Goal: Information Seeking & Learning: Learn about a topic

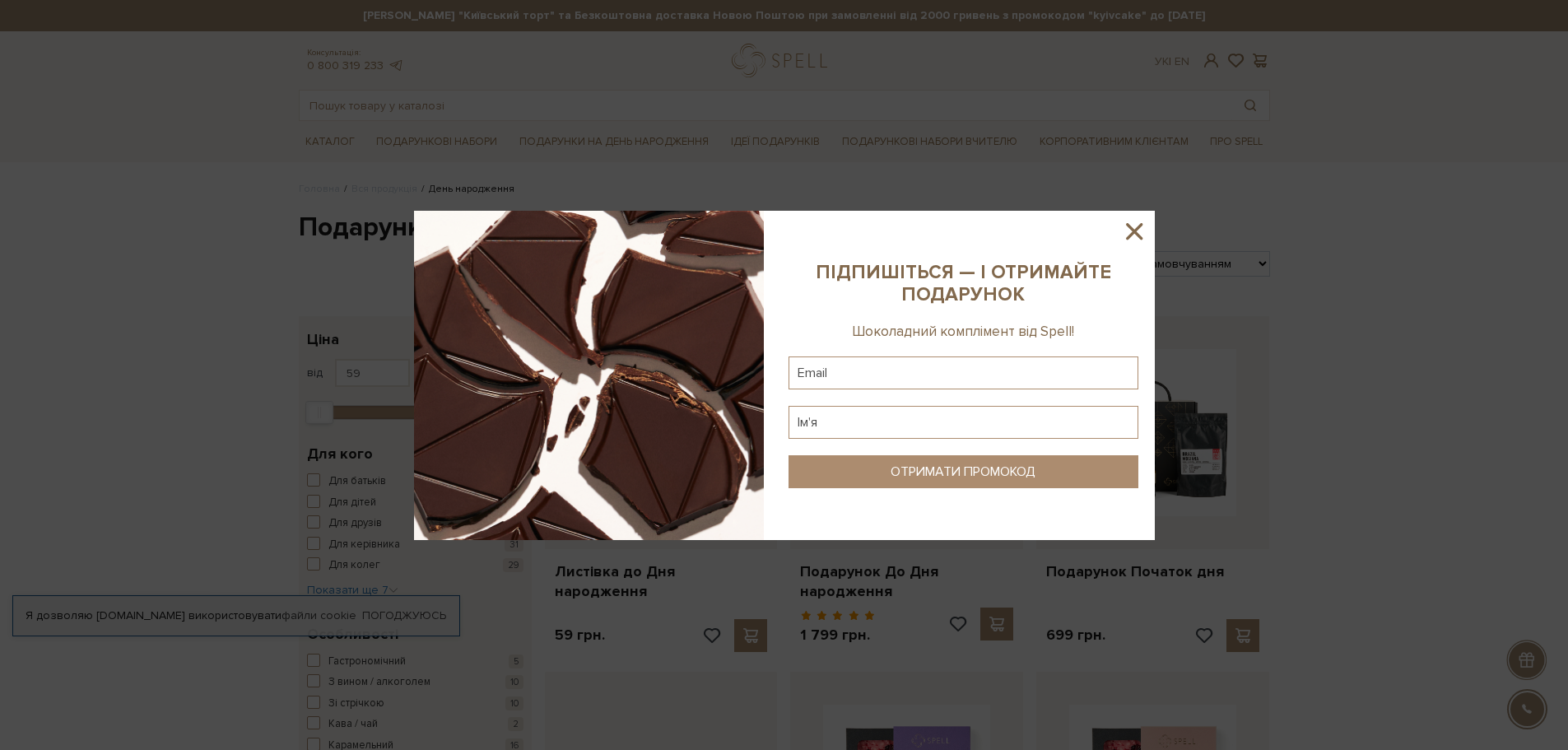
click at [1132, 239] on icon at bounding box center [1134, 231] width 28 height 28
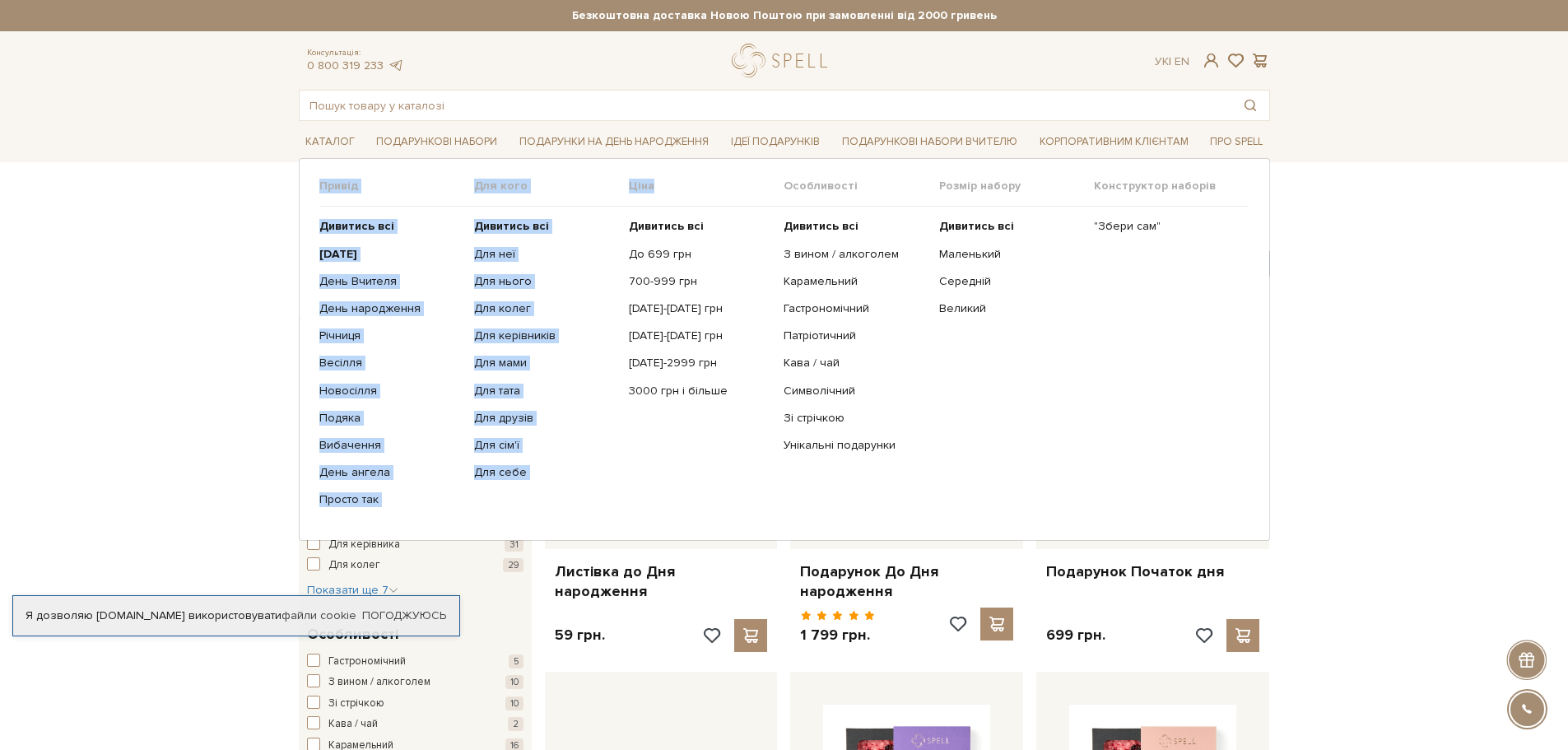
drag, startPoint x: 317, startPoint y: 181, endPoint x: 667, endPoint y: 176, distance: 350.0
click at [667, 176] on div "Привід Дивитись всі" at bounding box center [784, 349] width 972 height 381
click at [645, 182] on span "Ціна" at bounding box center [706, 186] width 155 height 15
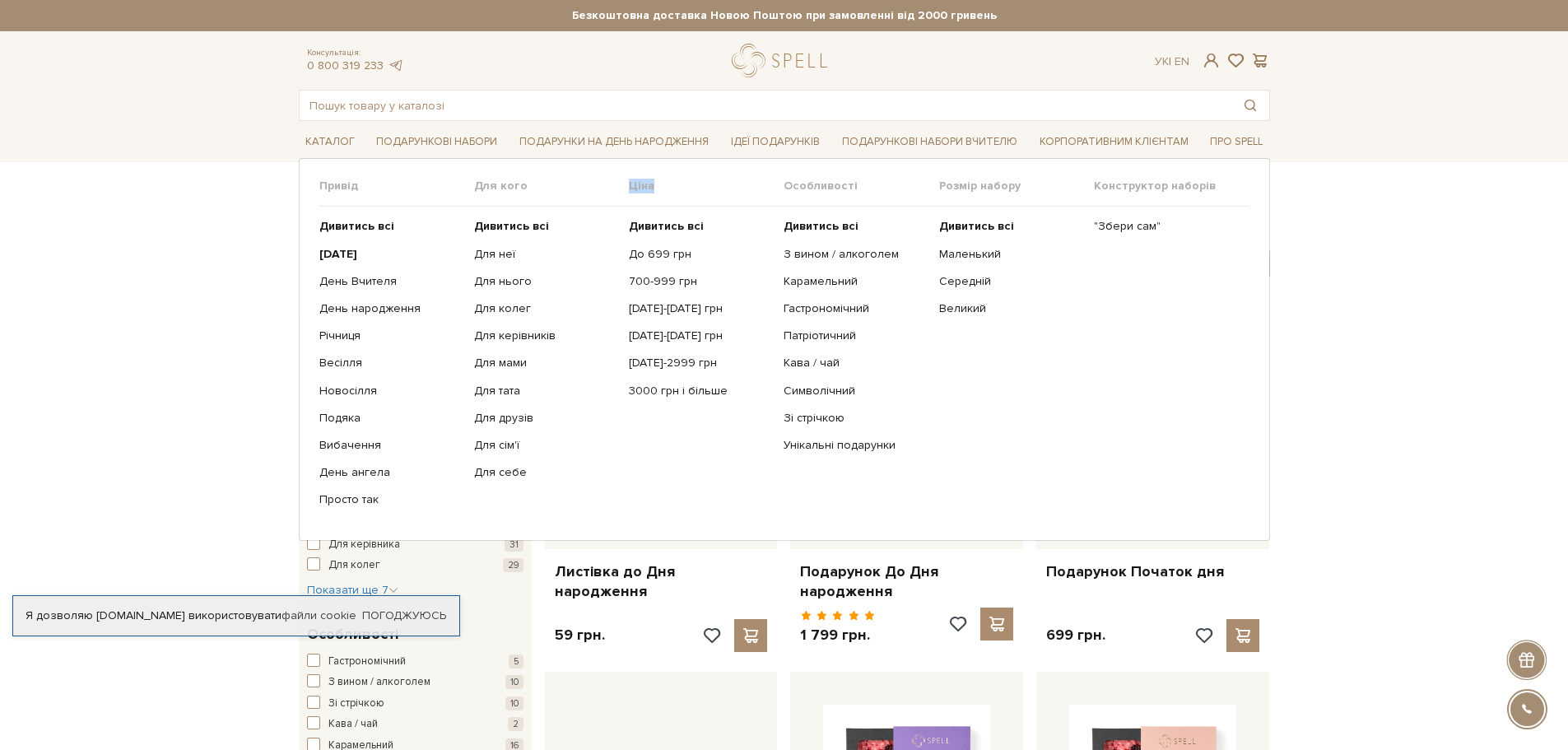
click at [645, 182] on span "Ціна" at bounding box center [706, 186] width 155 height 15
click at [670, 194] on span "Ціна" at bounding box center [706, 186] width 155 height 15
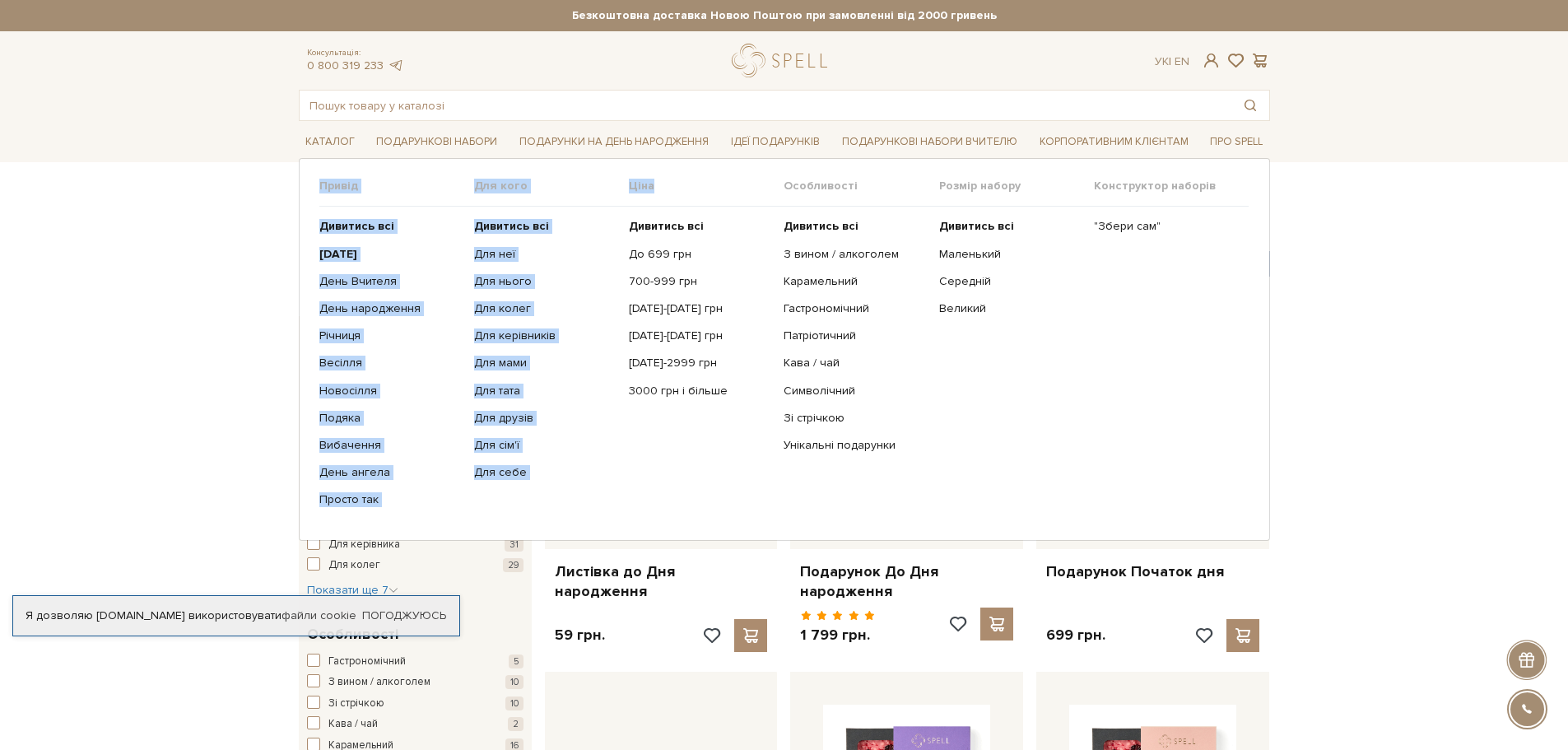
drag, startPoint x: 653, startPoint y: 185, endPoint x: 312, endPoint y: 176, distance: 341.1
click at [312, 176] on div "Привід Дивитись всі" at bounding box center [784, 349] width 972 height 381
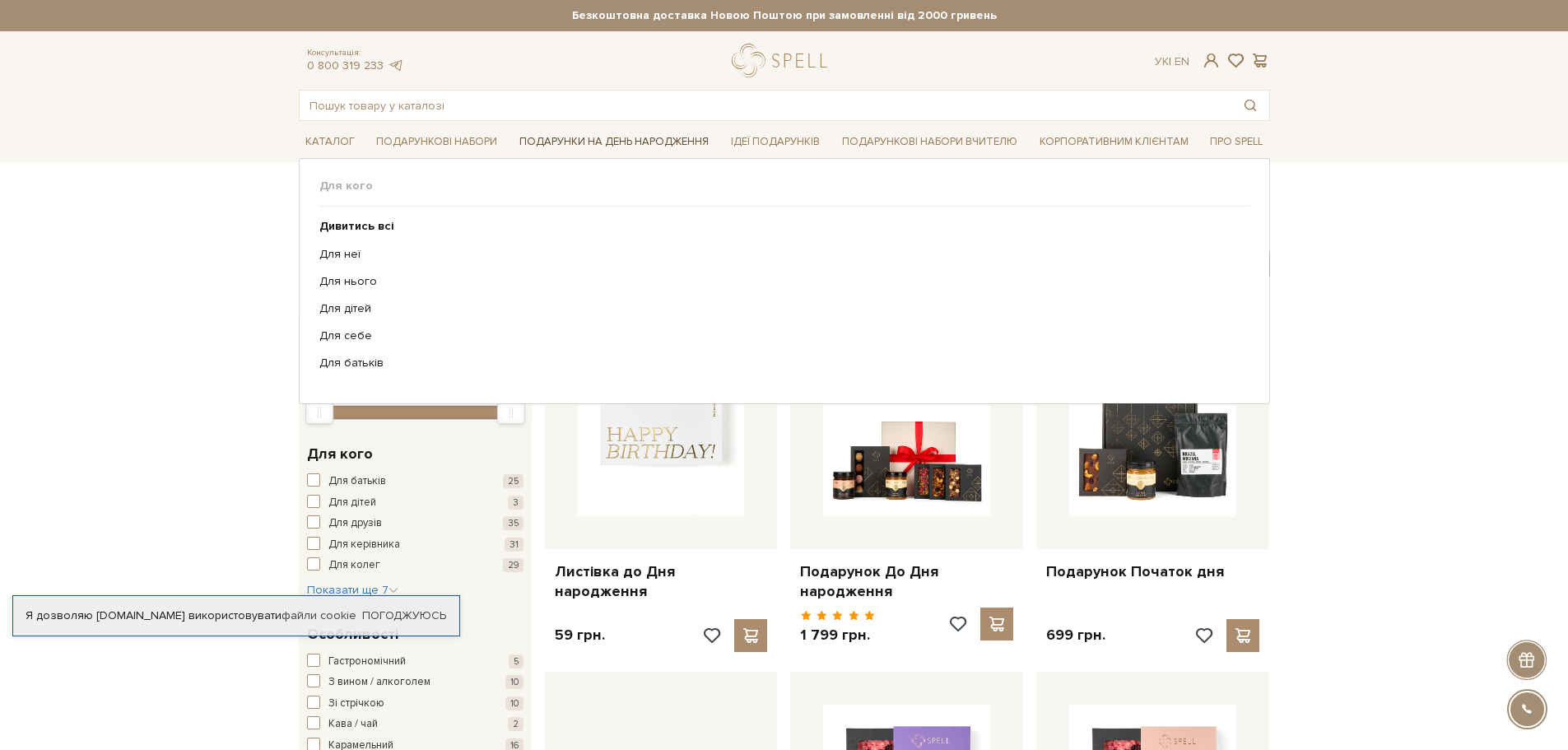
click at [594, 133] on link "Подарунки на День народження" at bounding box center [614, 142] width 203 height 26
click at [339, 260] on link "Для неї" at bounding box center [778, 254] width 918 height 15
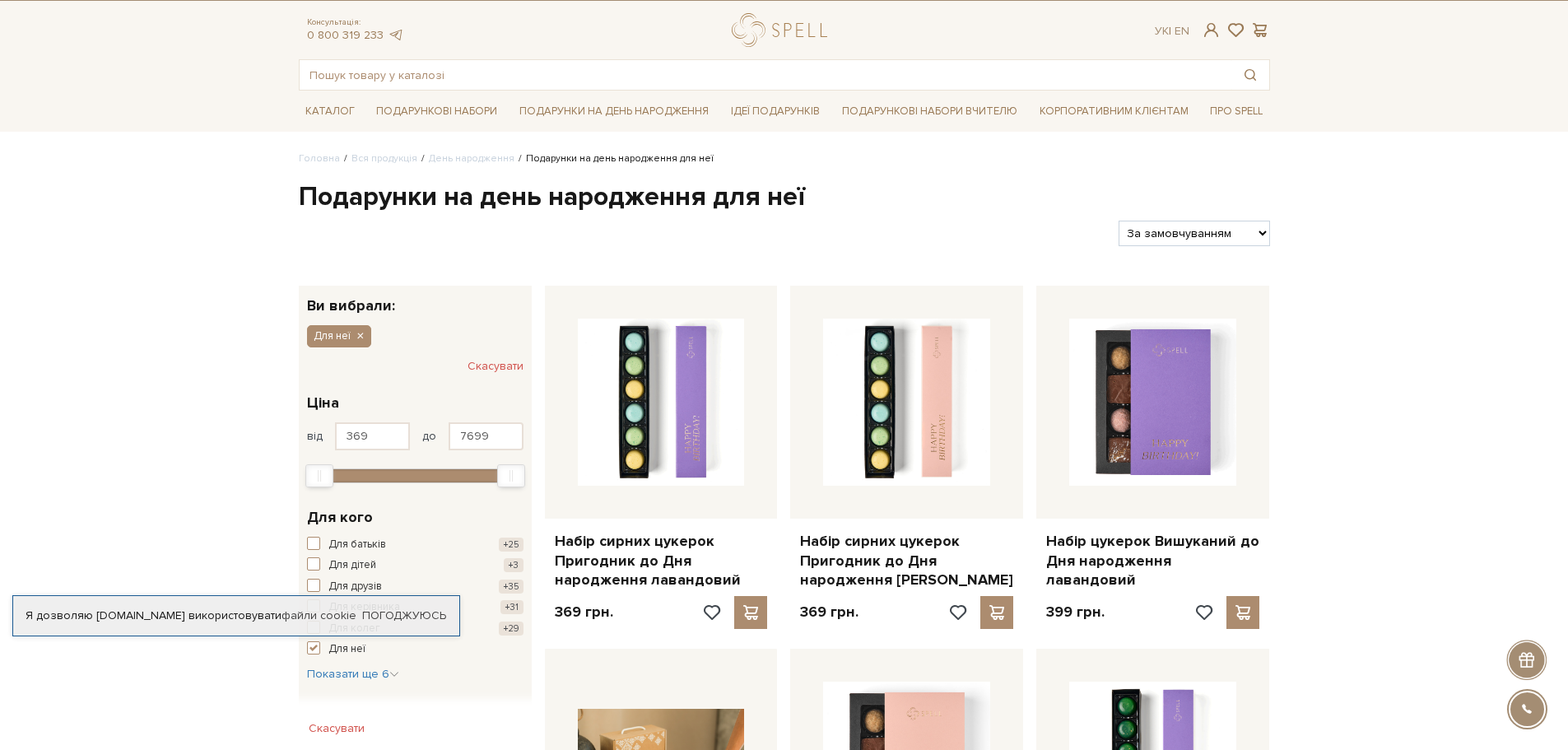
scroll to position [22, 0]
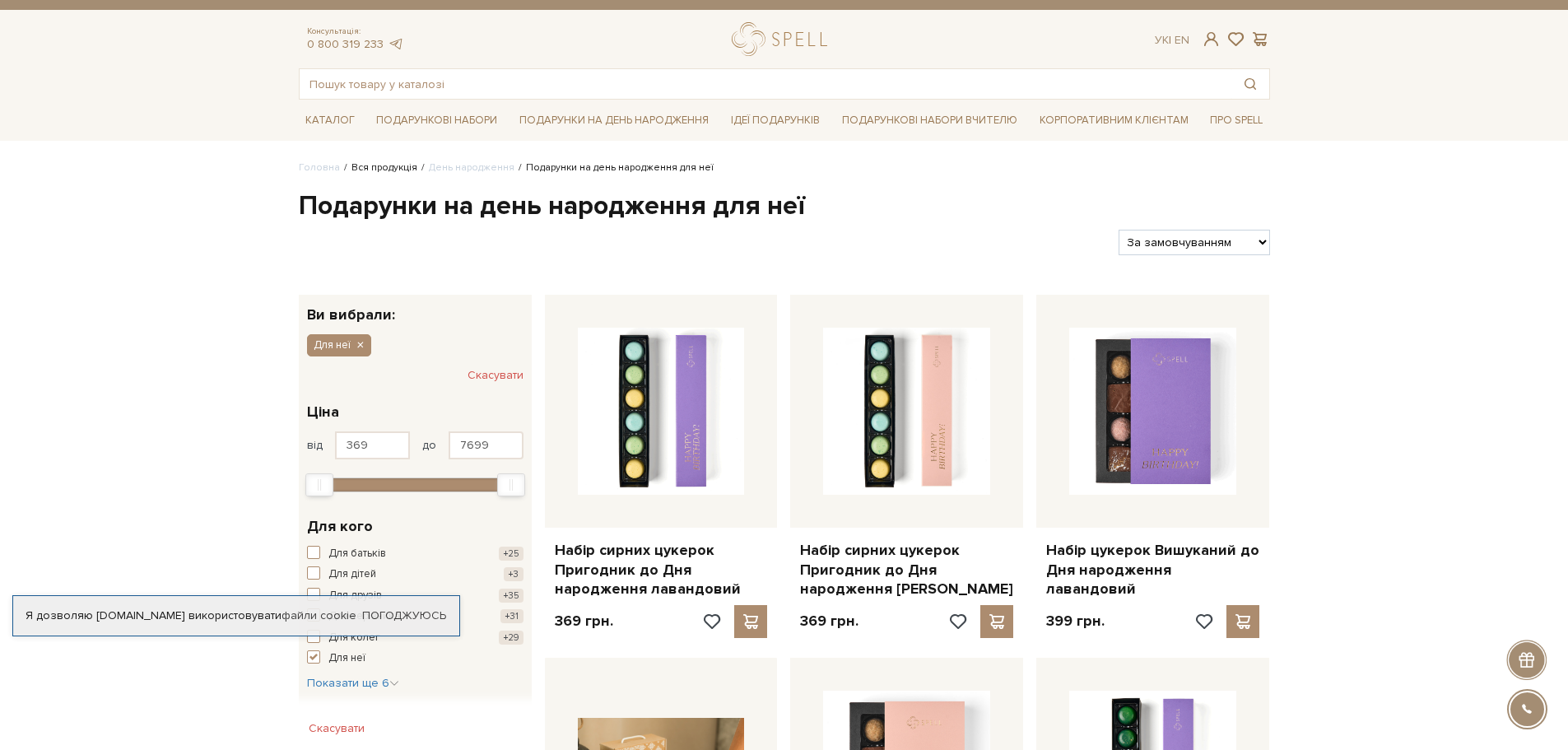
click at [398, 171] on link "Вся продукція" at bounding box center [385, 167] width 66 height 12
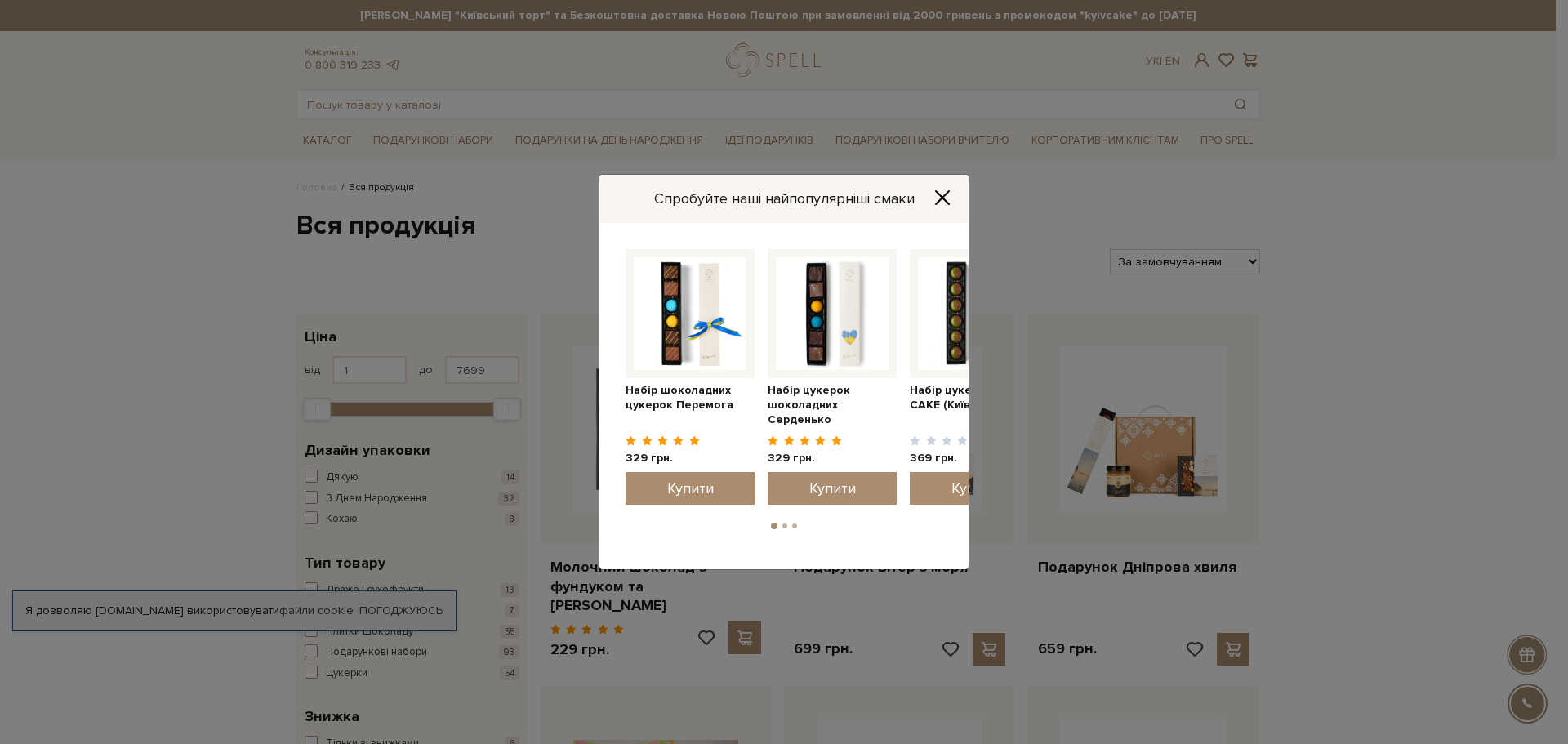
drag, startPoint x: 939, startPoint y: 206, endPoint x: 938, endPoint y: 198, distance: 8.1
click at [939, 204] on button "Close" at bounding box center [942, 197] width 26 height 18
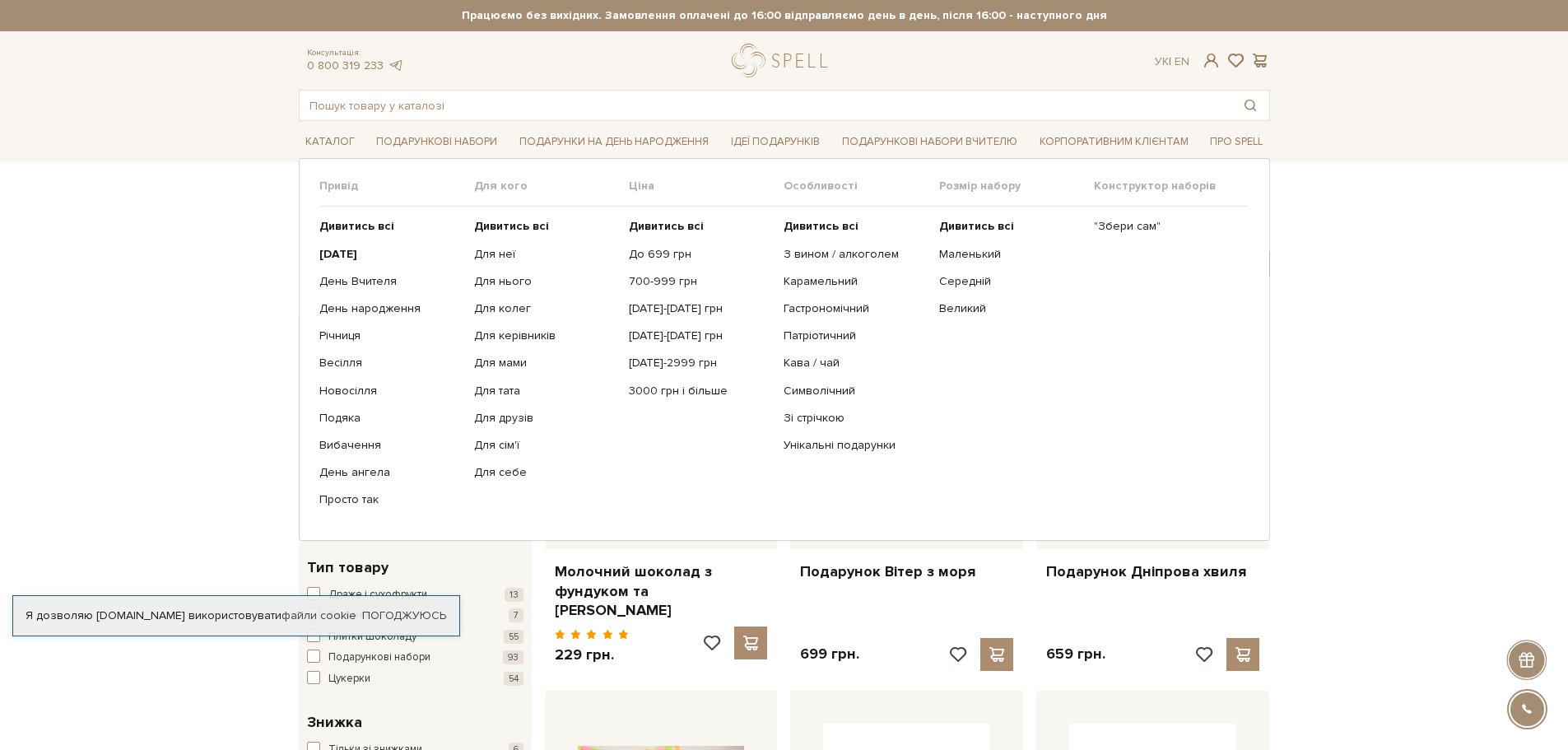
drag, startPoint x: 505, startPoint y: 248, endPoint x: 540, endPoint y: 239, distance: 36.1
click at [529, 251] on div "Привід Дивитись всі Новий Рік День Вчителя День народження Річниця Весілля Ново…" at bounding box center [784, 349] width 930 height 341
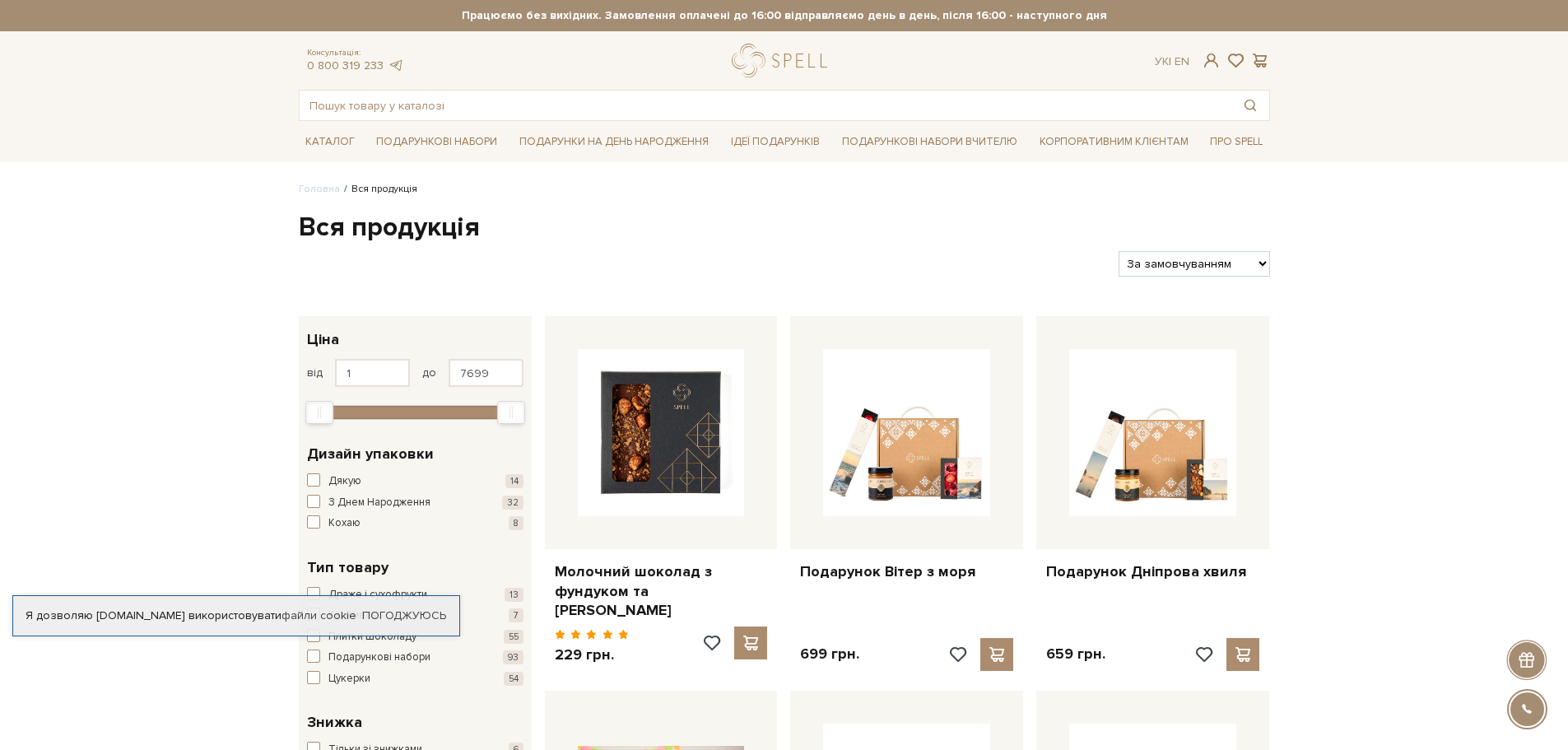
drag, startPoint x: 1527, startPoint y: 304, endPoint x: 1342, endPoint y: 286, distance: 185.9
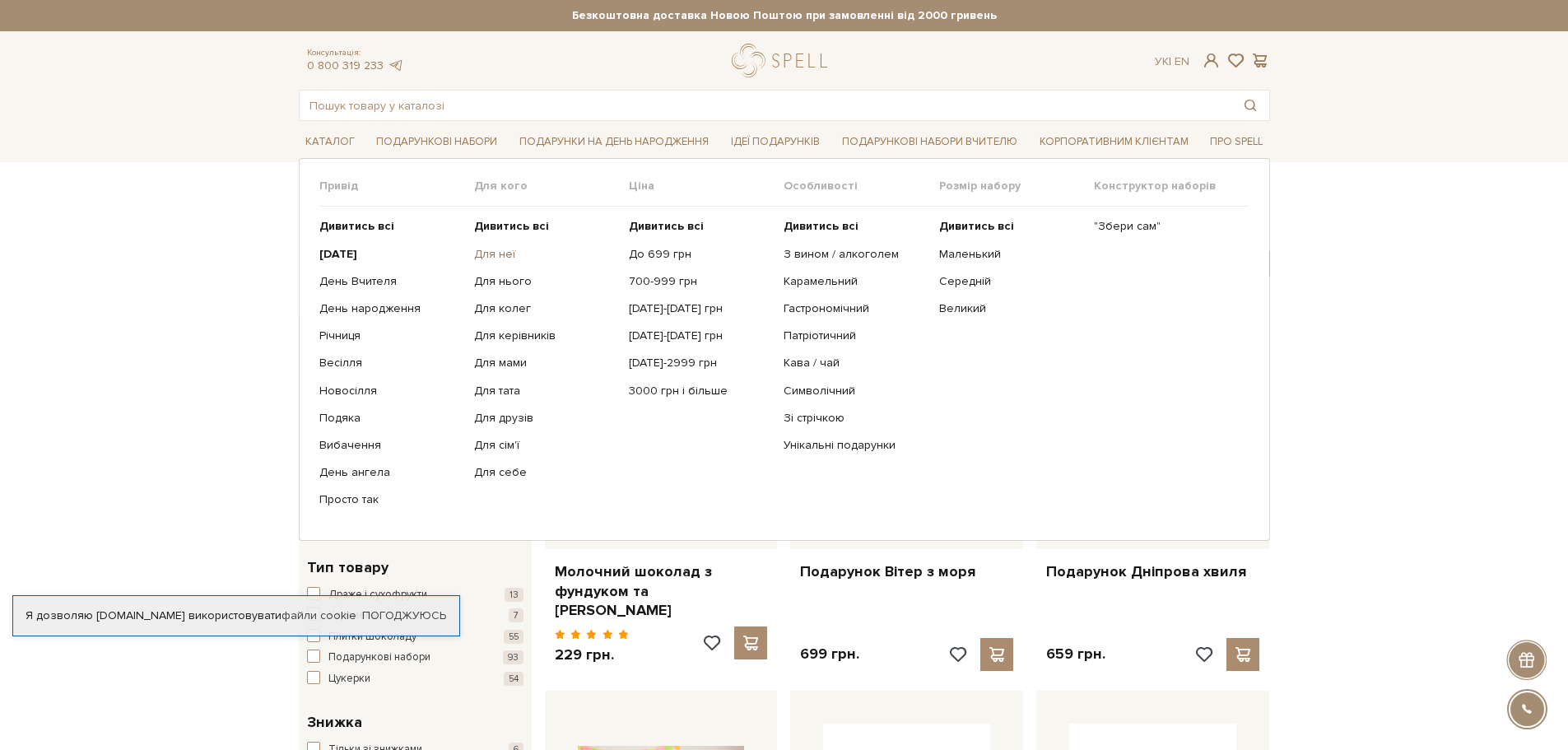
drag, startPoint x: 467, startPoint y: 254, endPoint x: 510, endPoint y: 256, distance: 43.0
click at [510, 256] on div "Привід Дивитись всі Новий Рік День Вчителя День народження Річниця Весілля Ново…" at bounding box center [784, 349] width 930 height 341
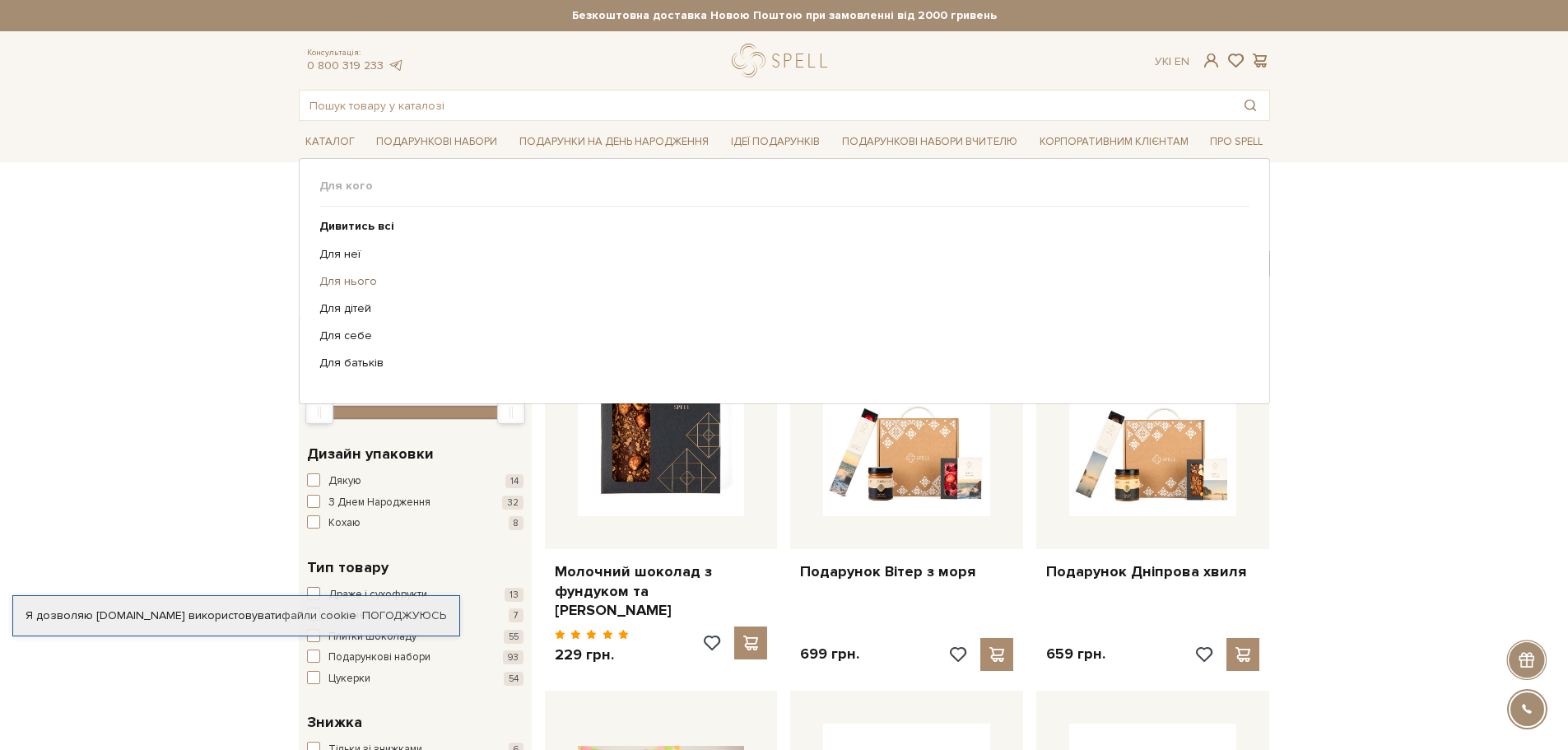
click at [351, 283] on link "Для нього" at bounding box center [778, 281] width 918 height 15
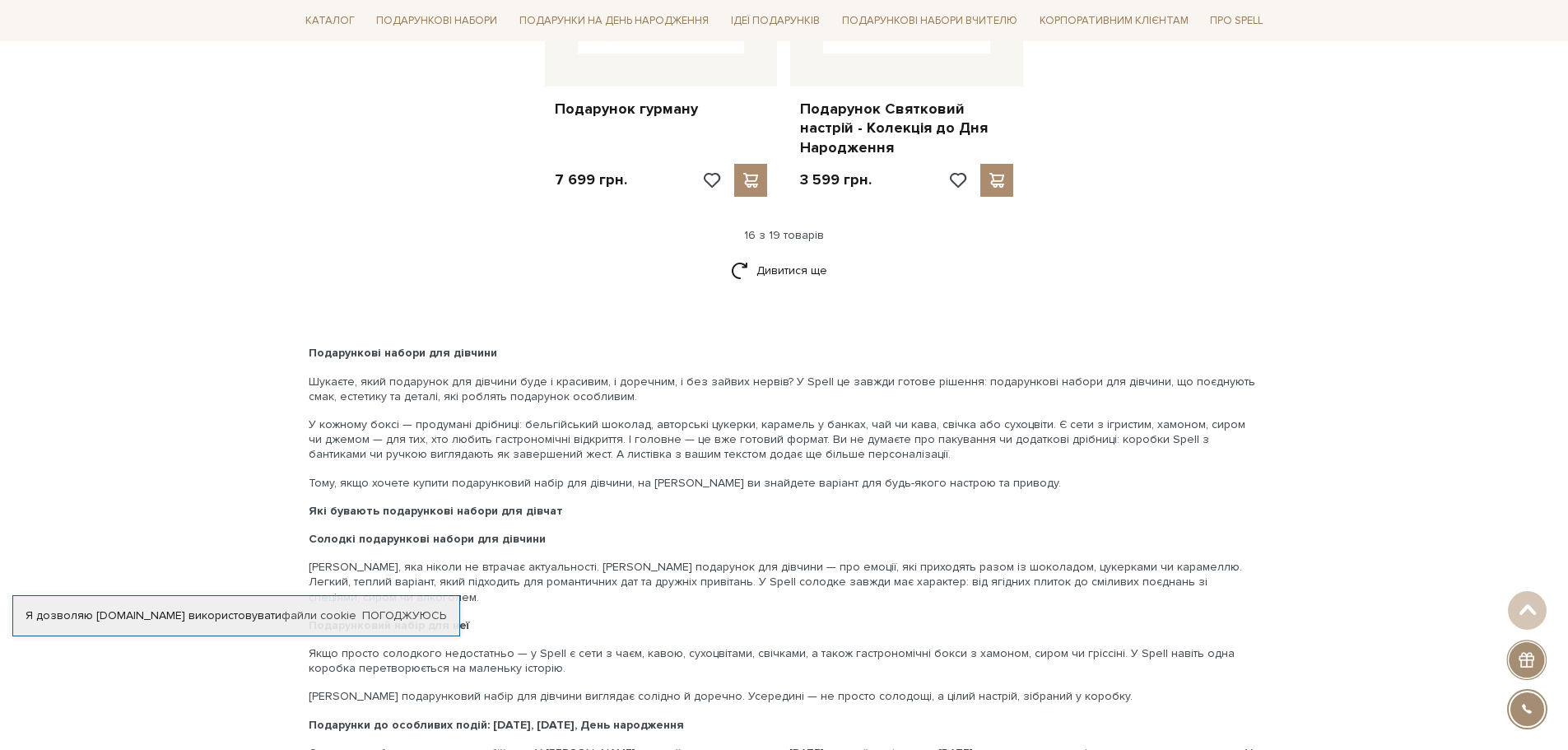
scroll to position [2330, 0]
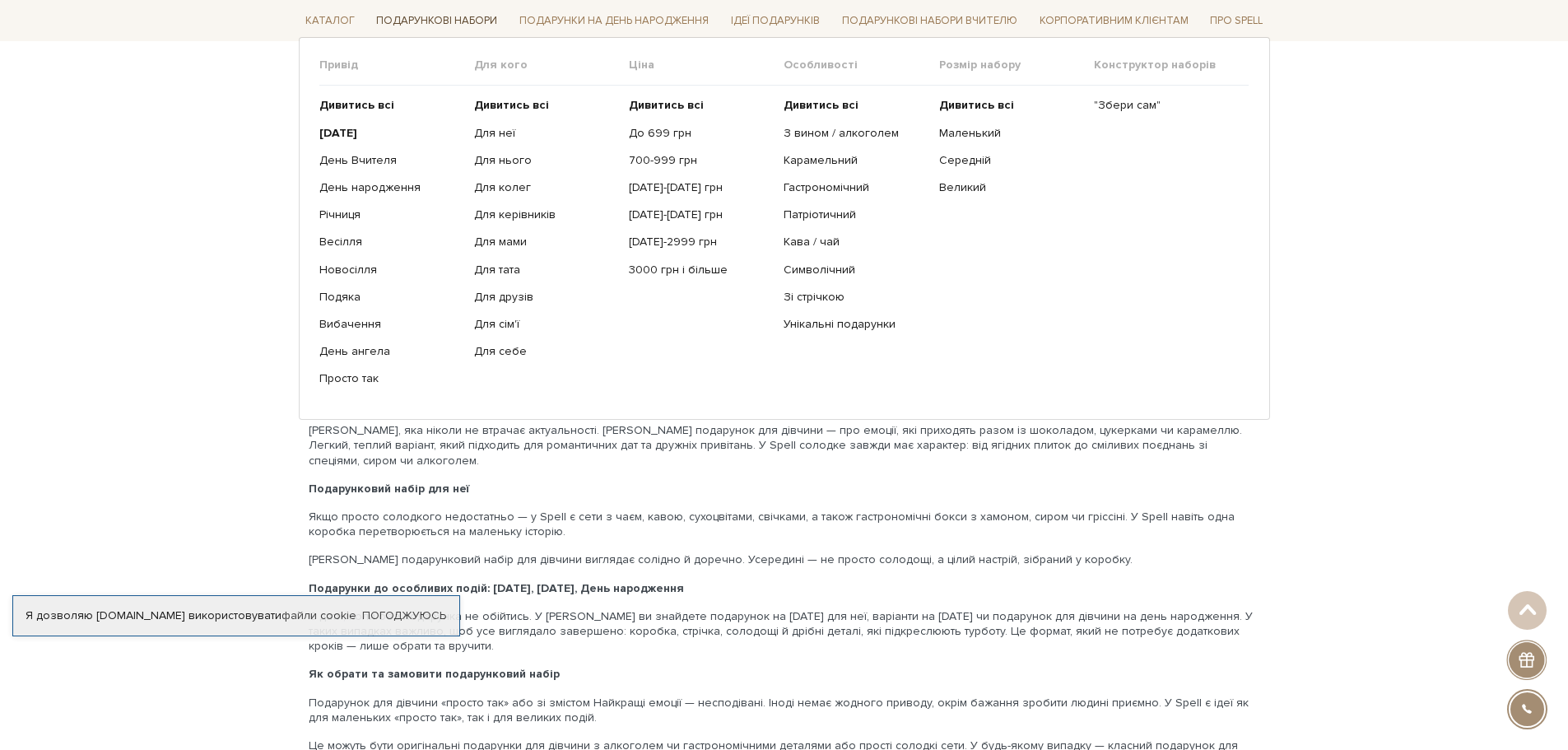
click at [414, 18] on link "Подарункові набори" at bounding box center [437, 21] width 134 height 26
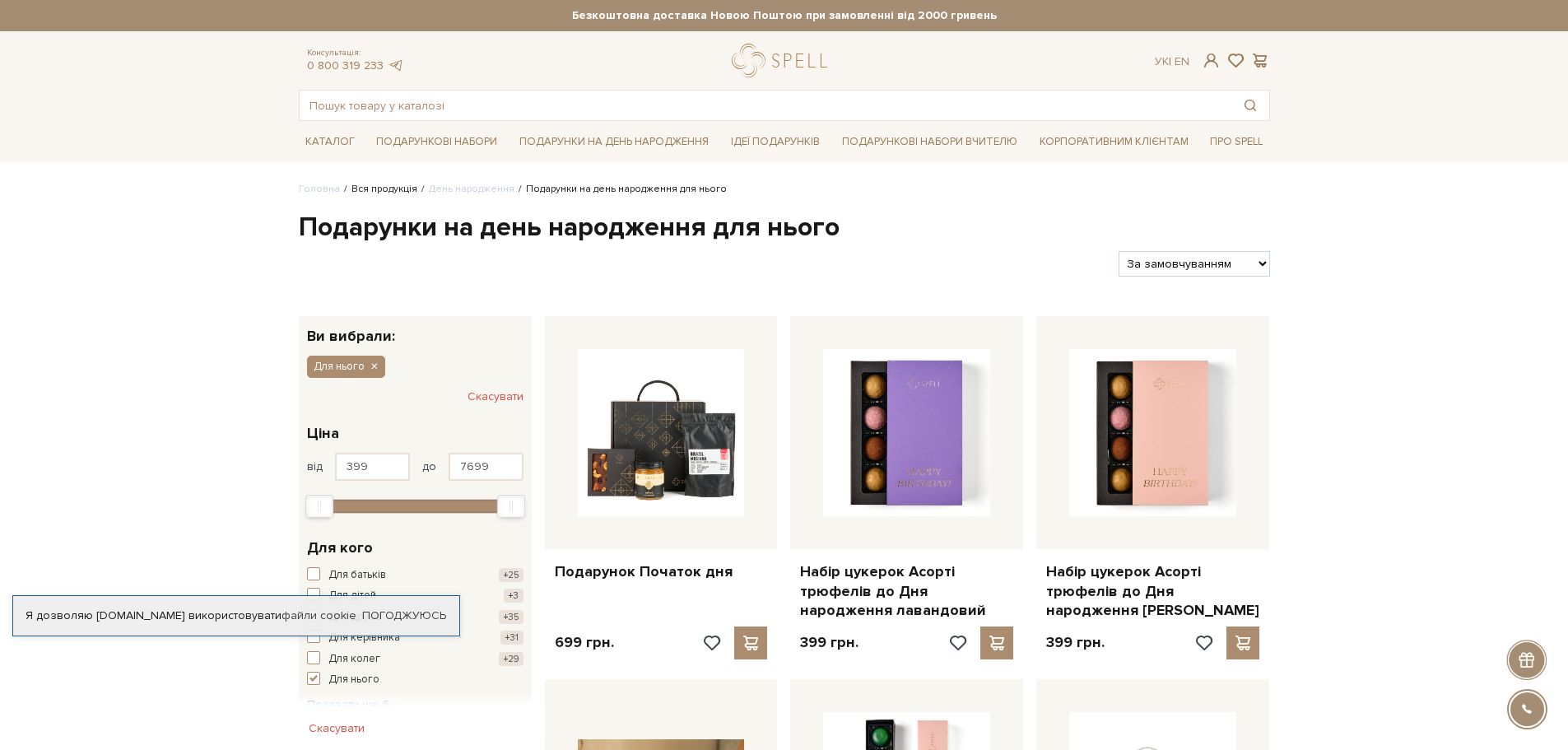
click at [365, 186] on link "Вся продукція" at bounding box center [385, 189] width 66 height 12
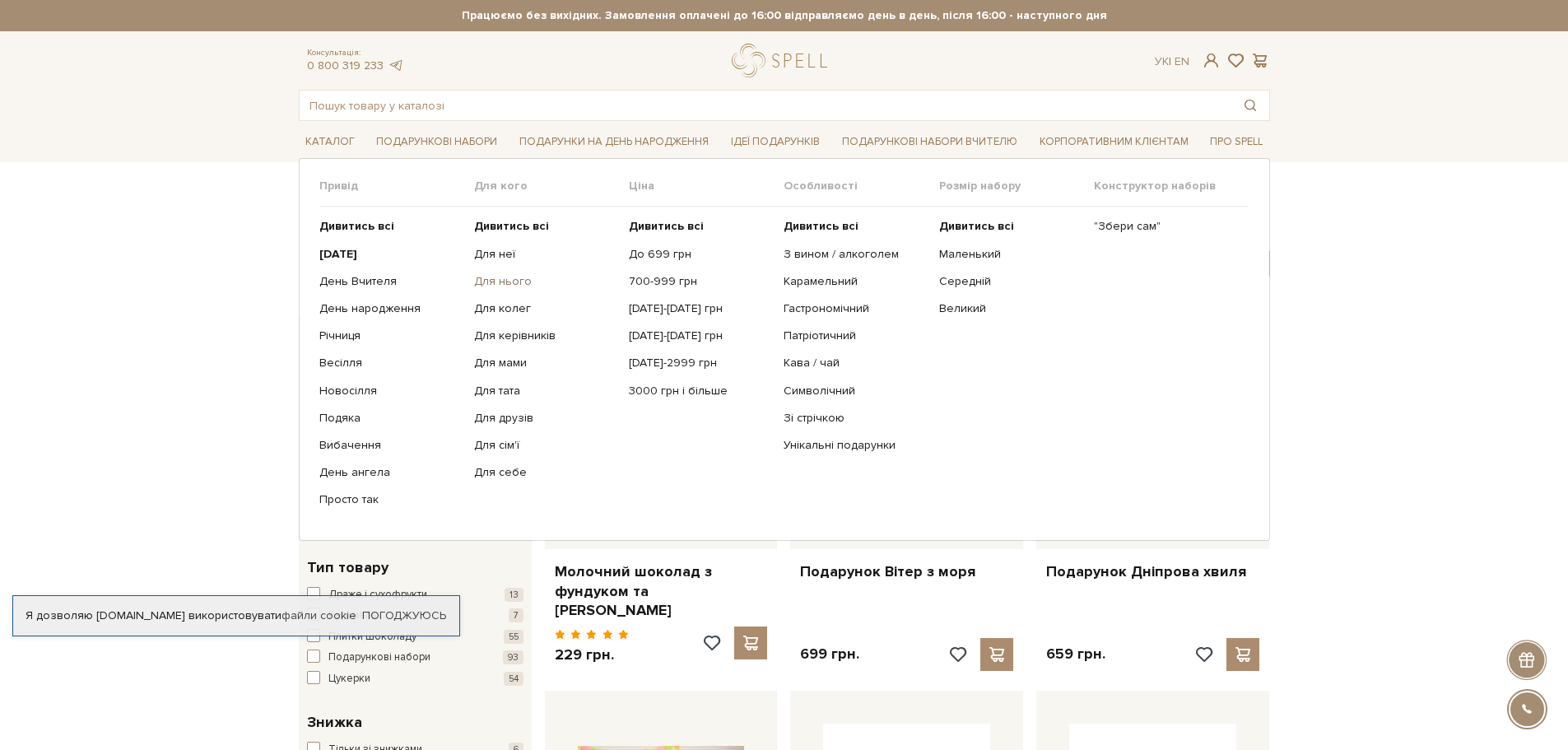
click at [493, 286] on link "Для нього" at bounding box center [546, 281] width 142 height 15
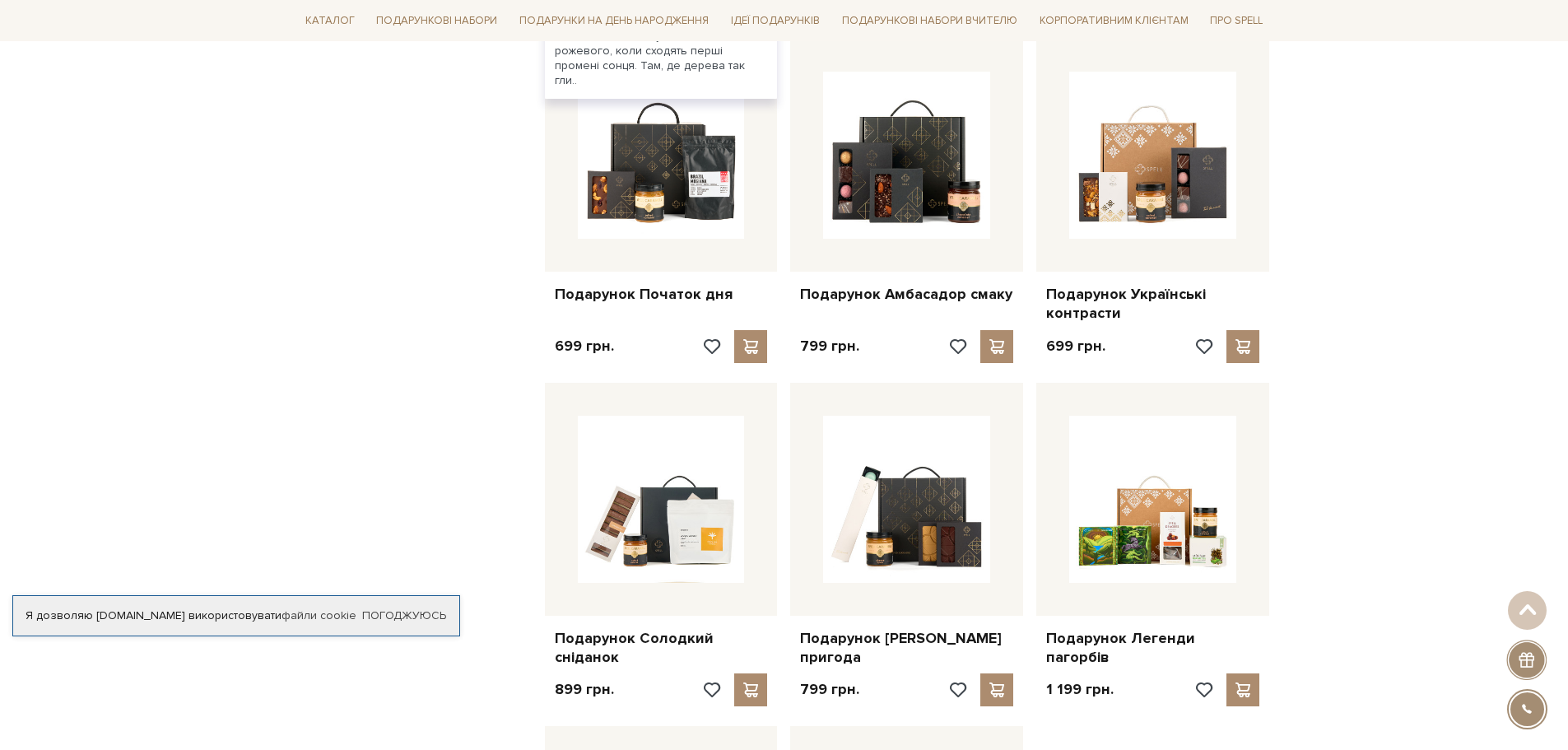
scroll to position [1248, 0]
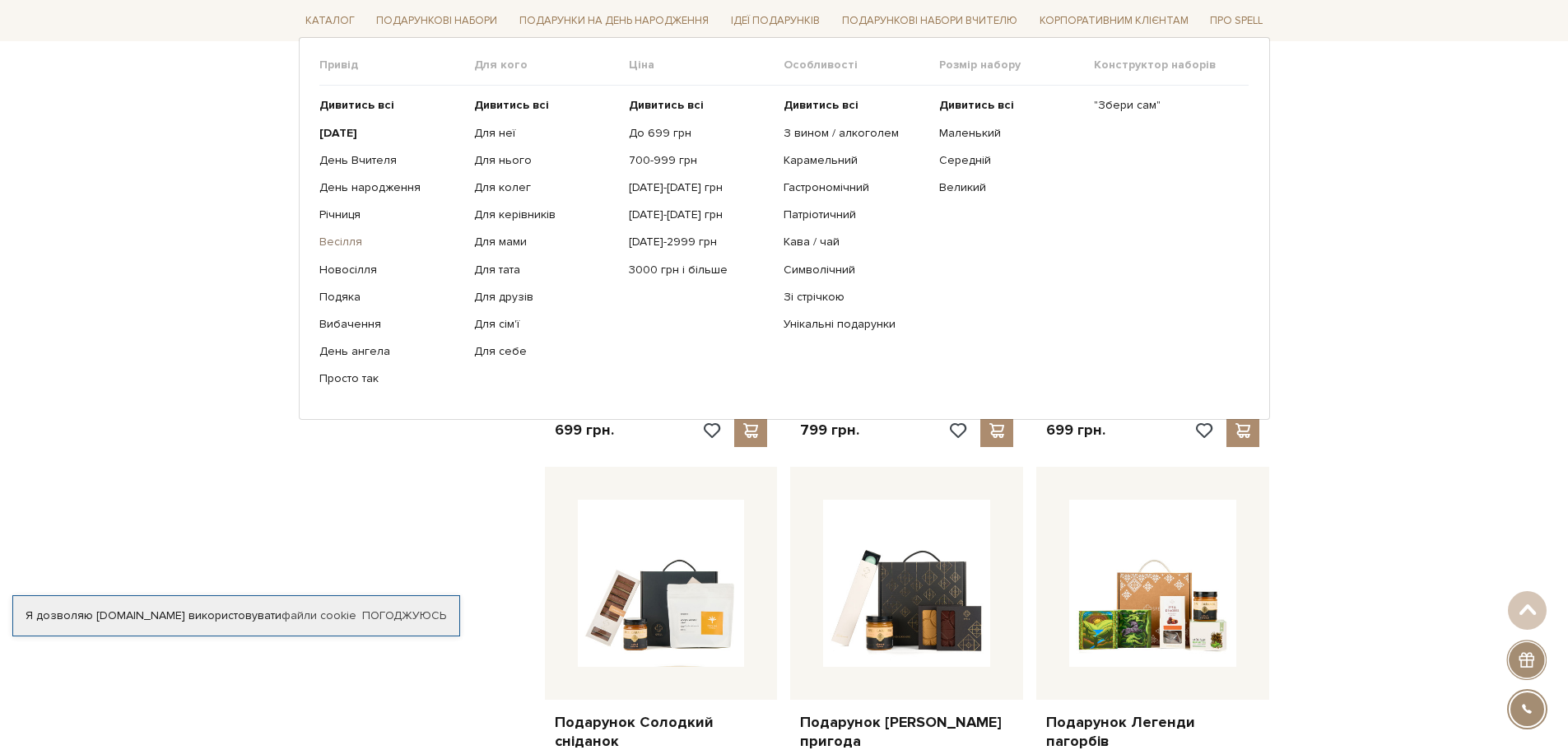
click at [349, 243] on link "Весілля" at bounding box center [391, 241] width 142 height 15
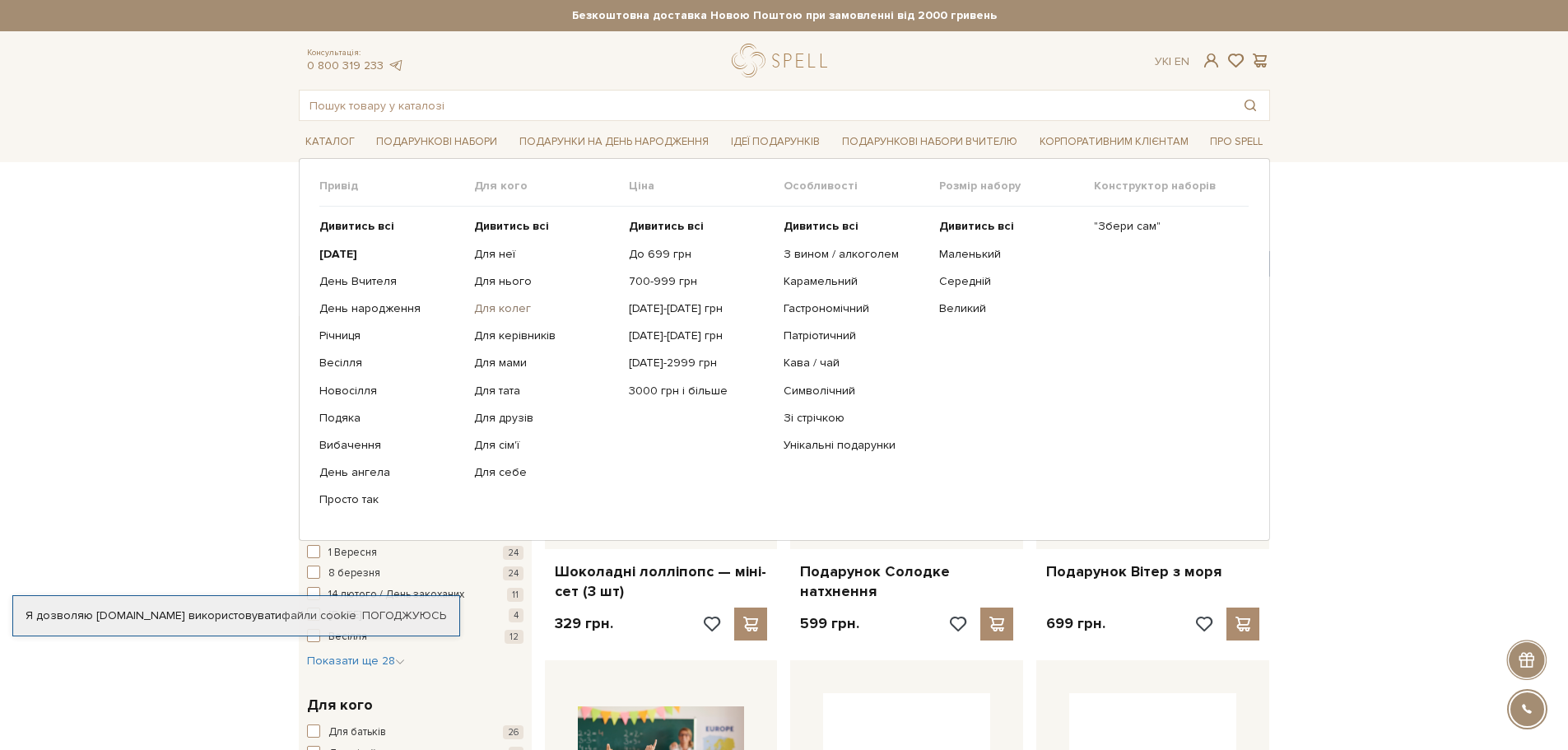
click at [519, 312] on link "Для колег" at bounding box center [546, 308] width 142 height 15
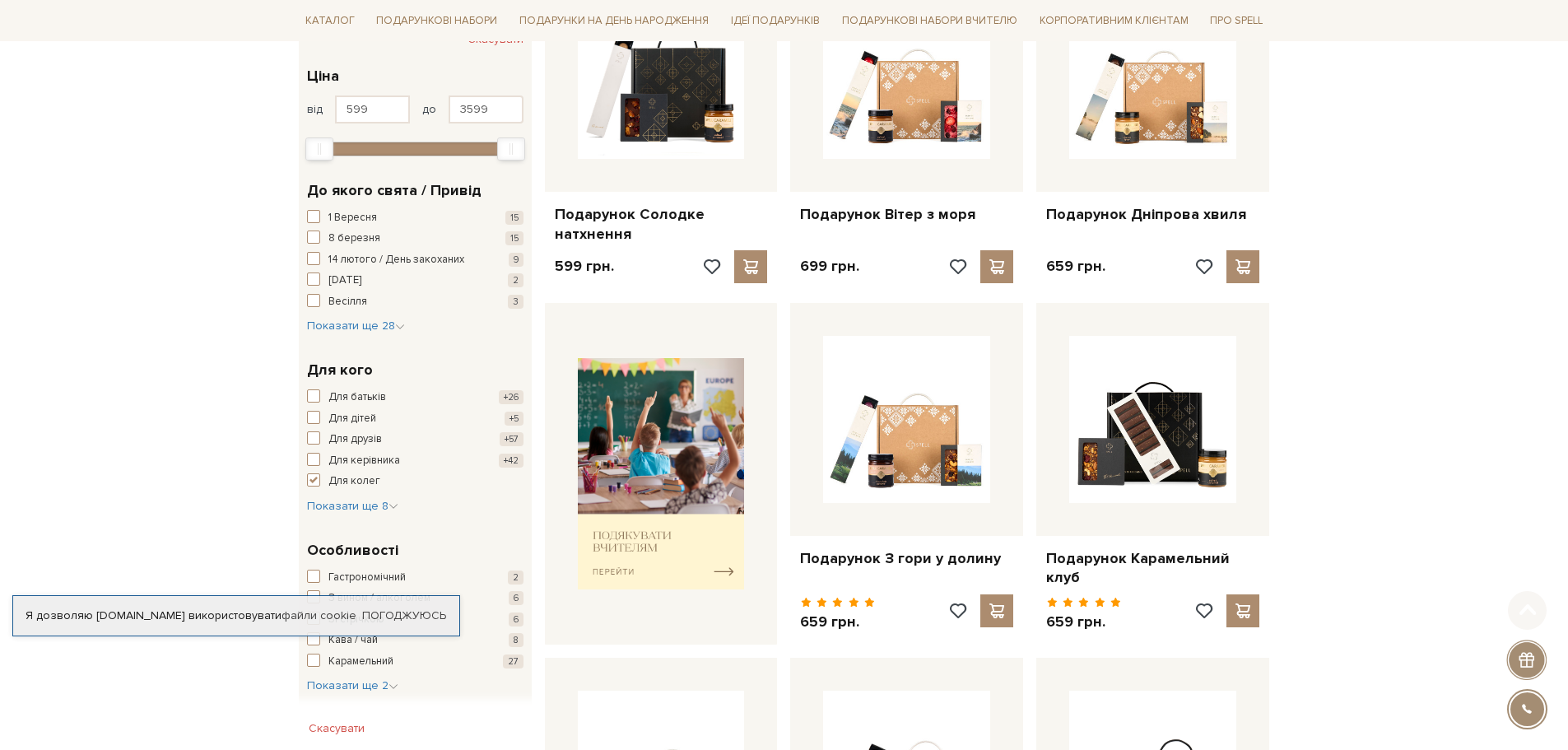
scroll to position [411, 0]
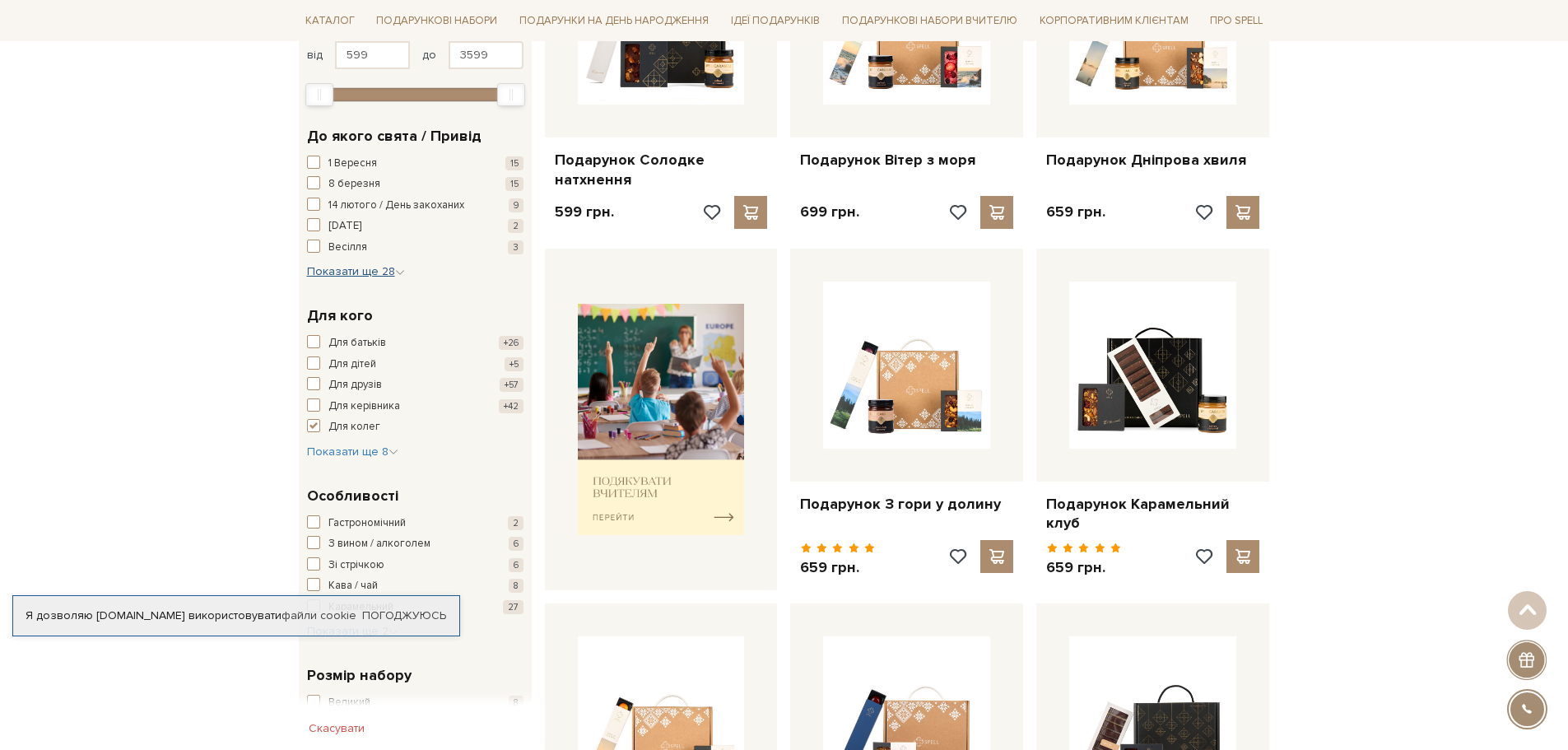
click at [367, 280] on button "Показати ще 28 Сховати" at bounding box center [356, 271] width 98 height 17
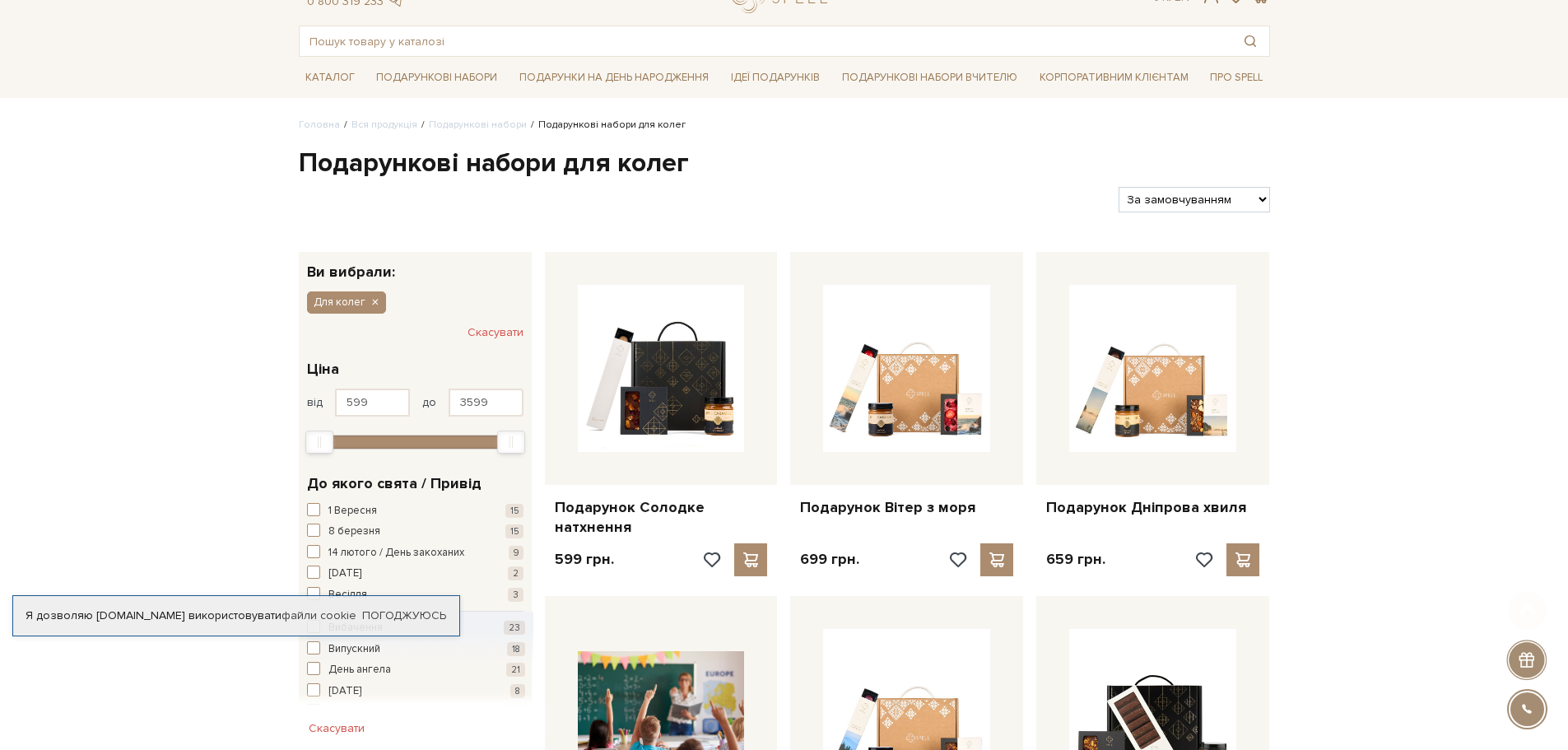
scroll to position [329, 0]
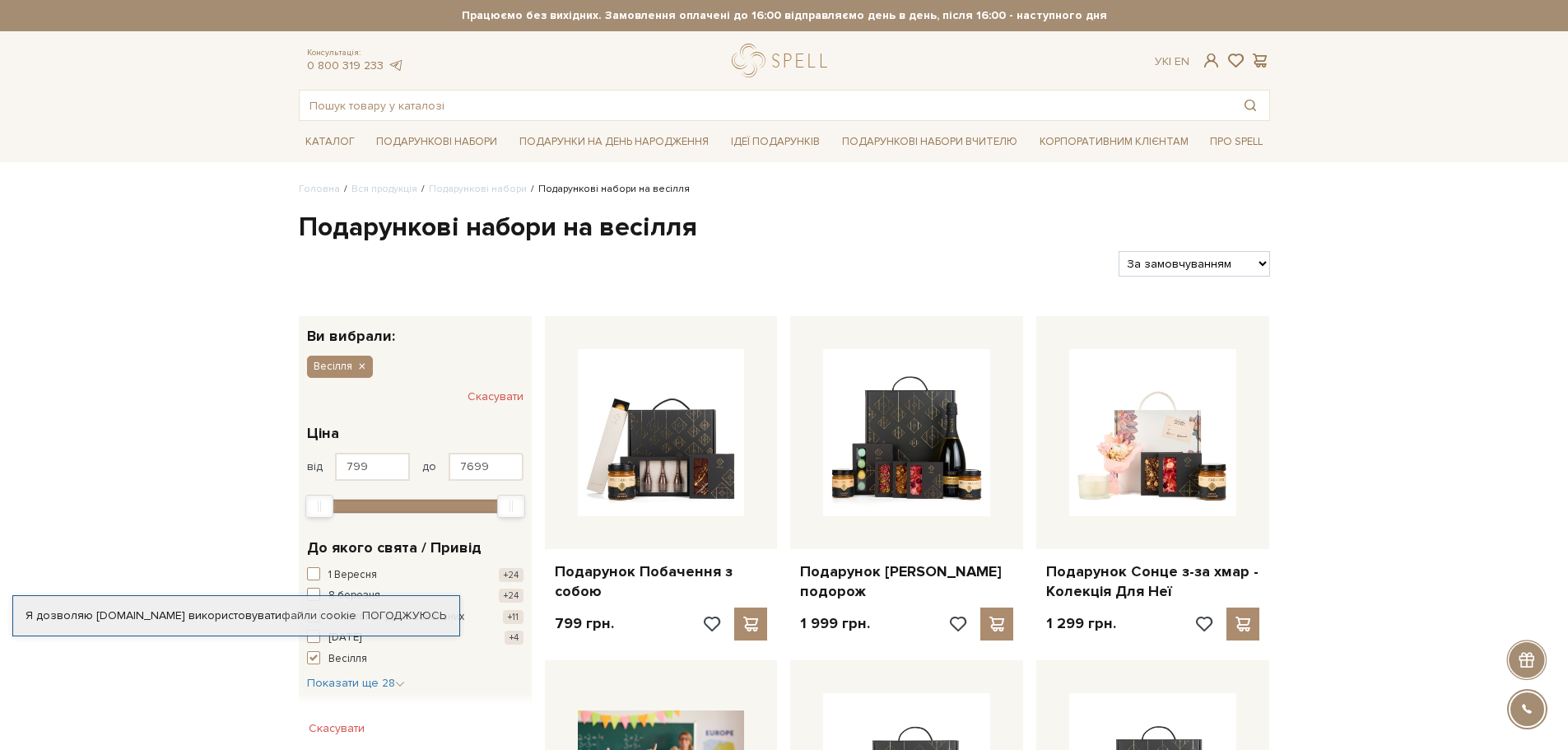
click at [728, 220] on h1 "Подарункові набори на весілля" at bounding box center [784, 227] width 972 height 35
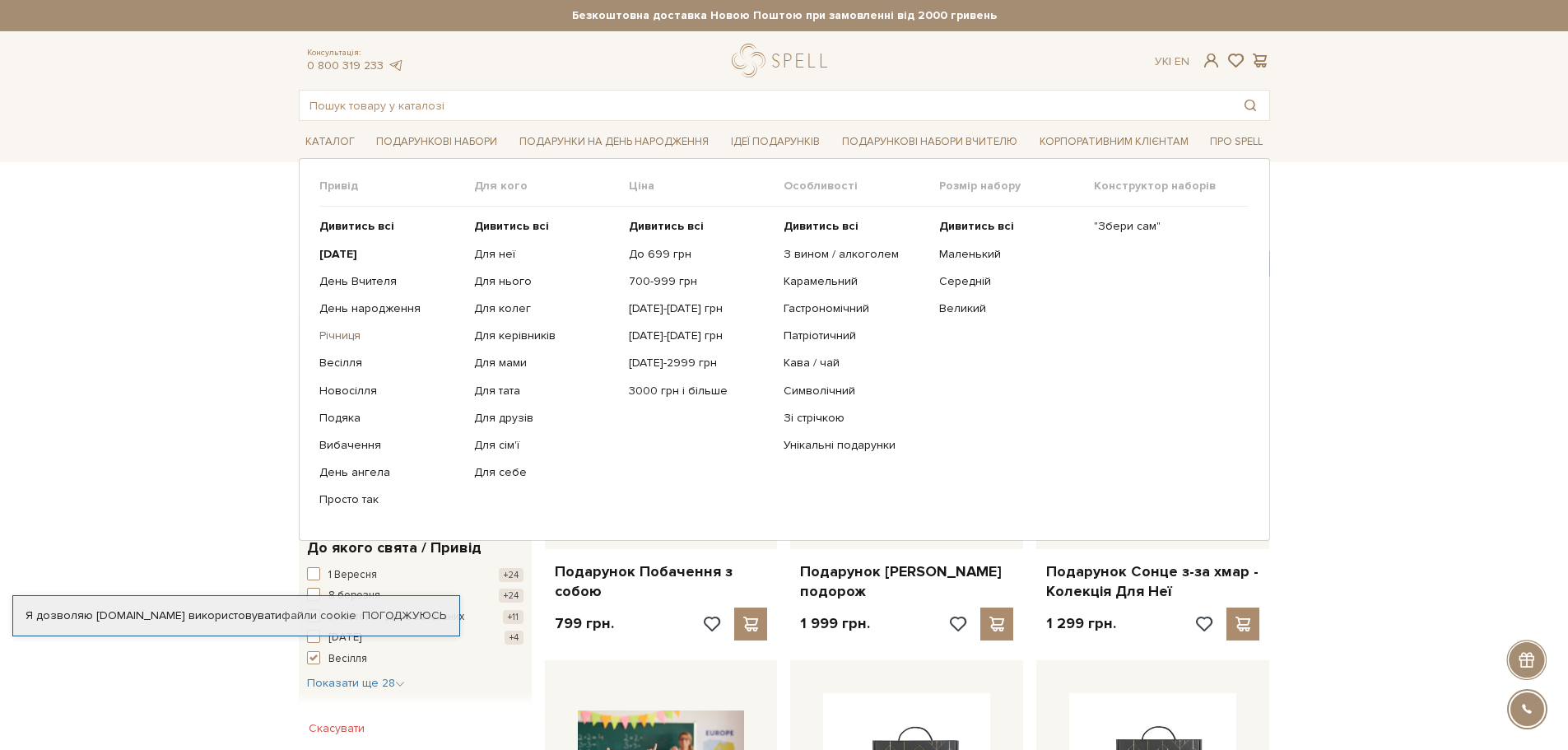
click at [347, 333] on link "Річниця" at bounding box center [391, 335] width 142 height 15
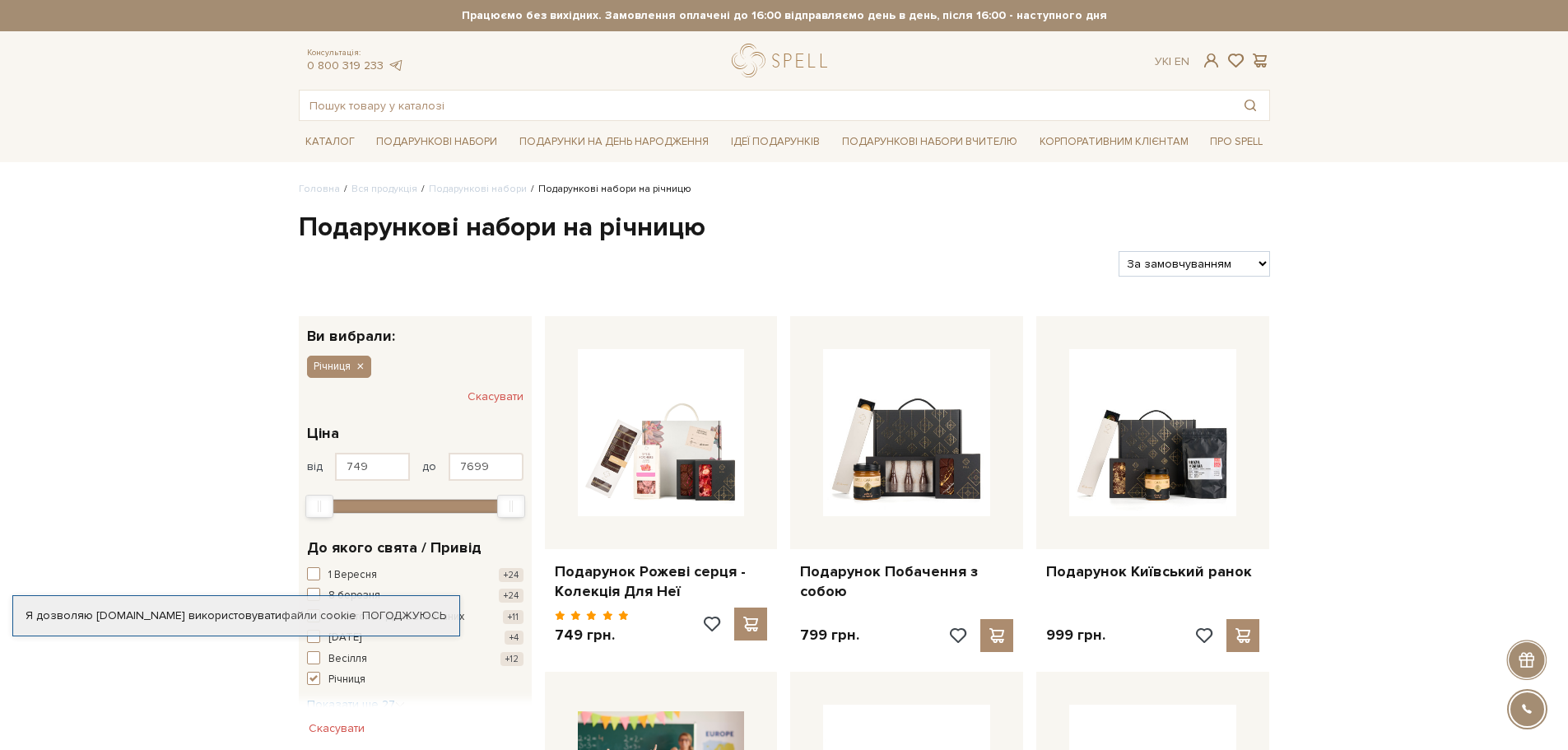
drag, startPoint x: 737, startPoint y: 223, endPoint x: 729, endPoint y: 224, distance: 8.1
click at [729, 224] on h1 "Подарункові набори на річницю" at bounding box center [784, 227] width 972 height 35
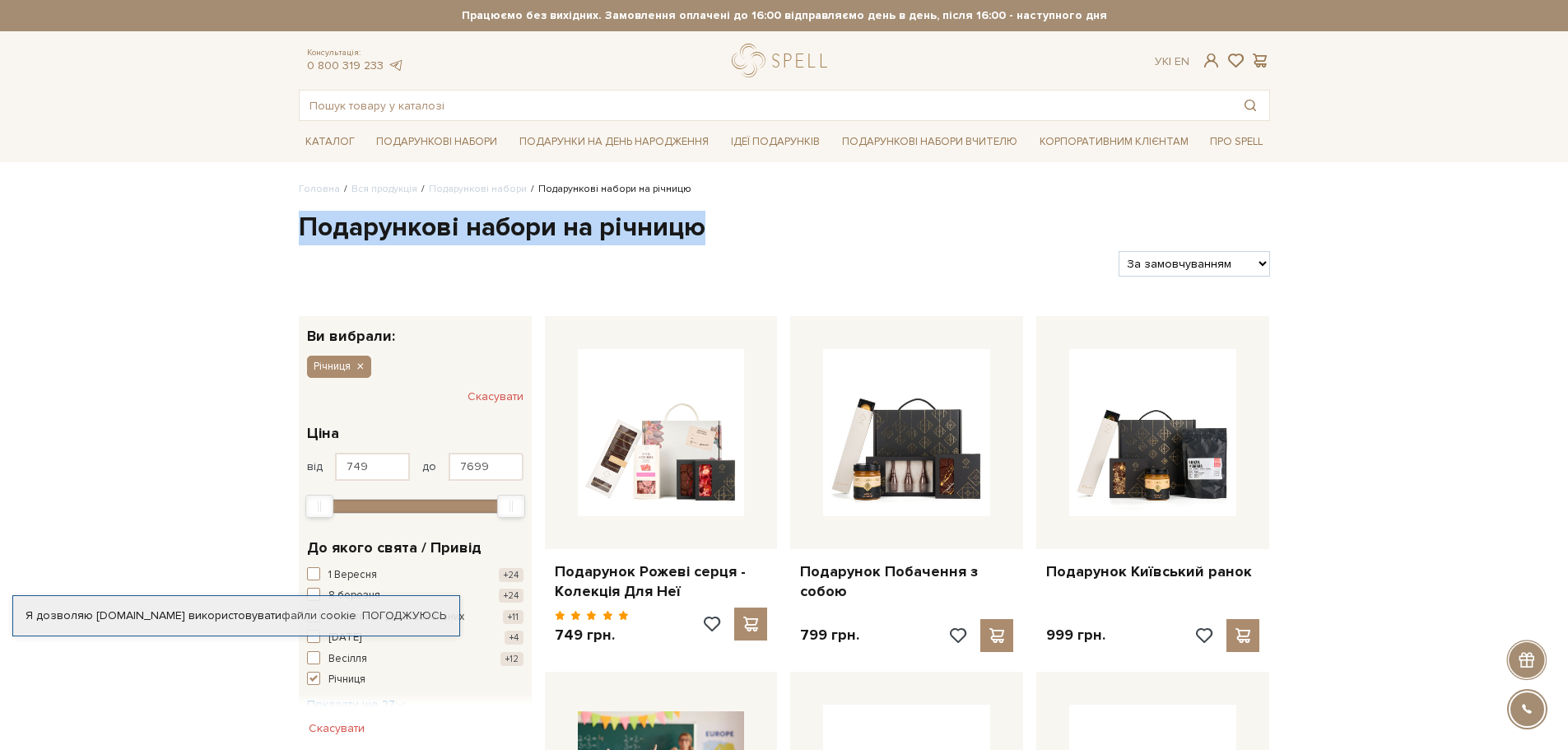
drag, startPoint x: 508, startPoint y: 244, endPoint x: 306, endPoint y: 220, distance: 203.4
copy h1 "Подарункові набори на річницю"
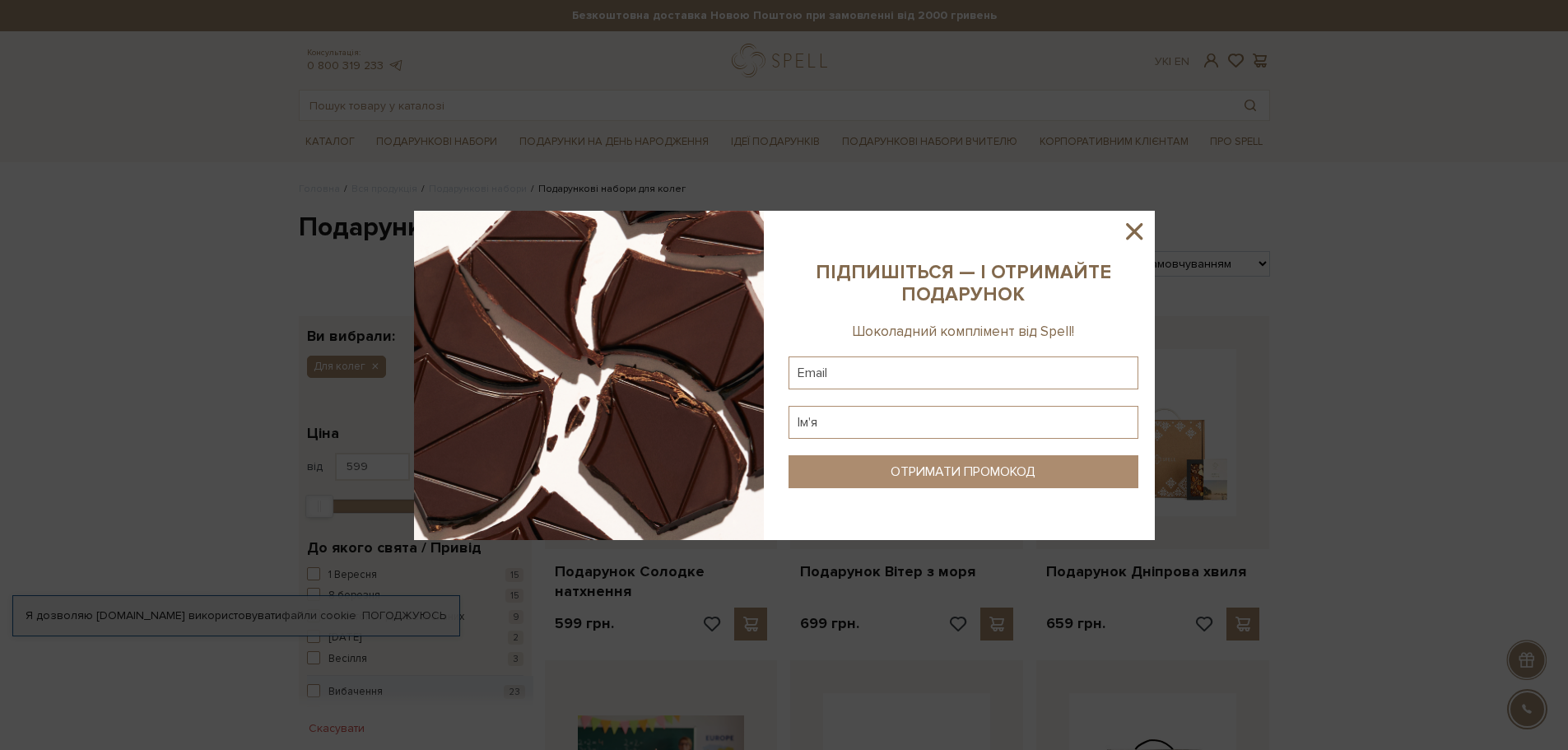
click at [1139, 231] on icon at bounding box center [1134, 231] width 28 height 28
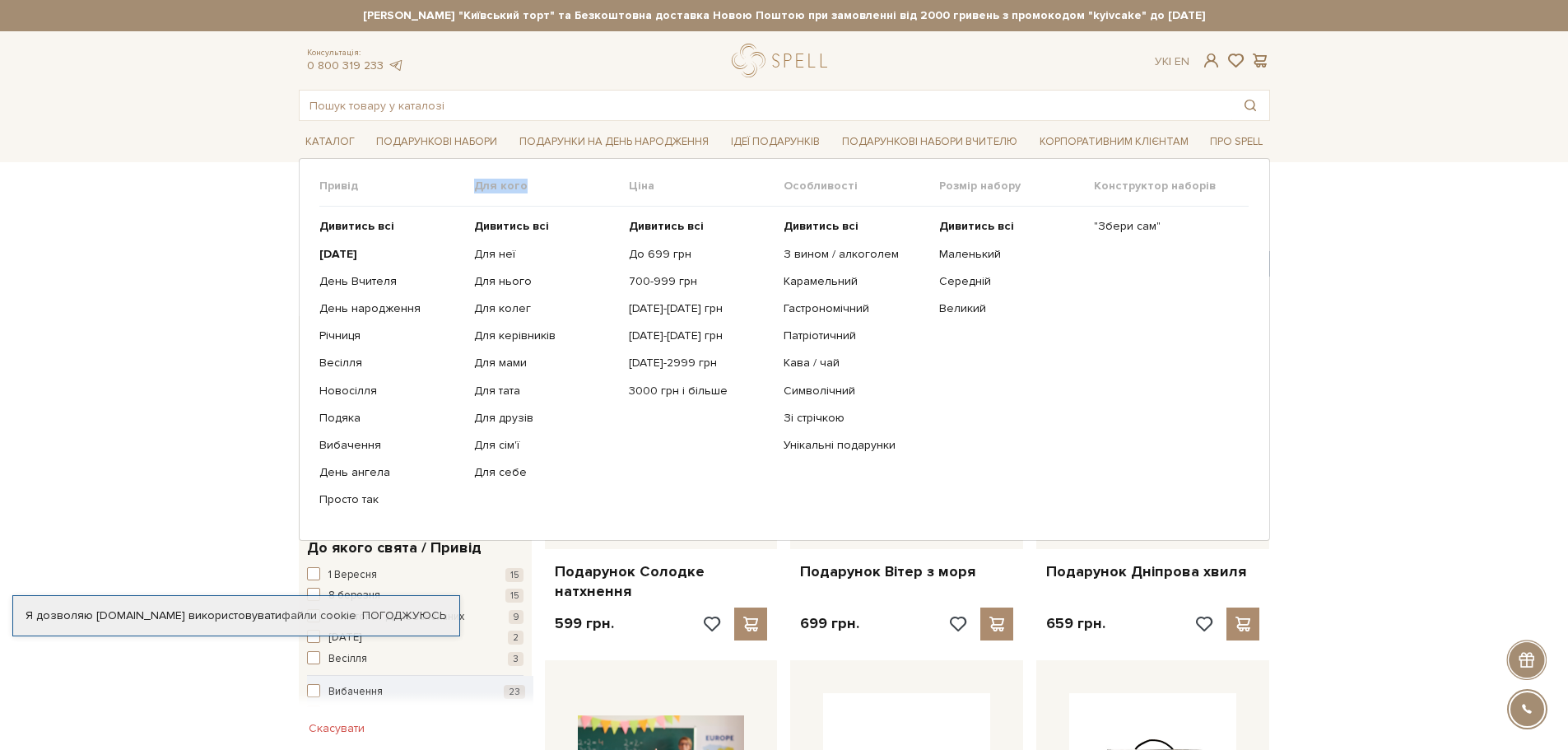
drag, startPoint x: 539, startPoint y: 185, endPoint x: 479, endPoint y: 195, distance: 60.8
click at [479, 195] on div "Для кого" at bounding box center [552, 193] width 155 height 28
copy span "Для кого"
